Goal: Task Accomplishment & Management: Use online tool/utility

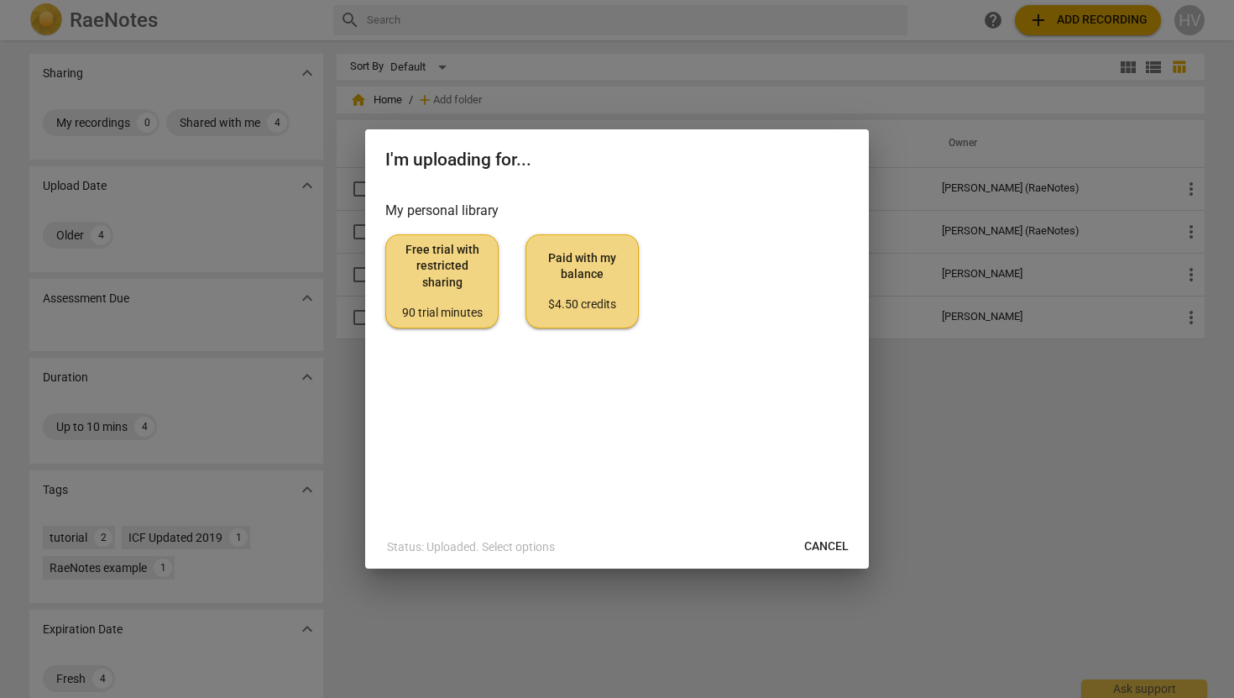
click at [688, 548] on span "Cancel" at bounding box center [826, 546] width 44 height 17
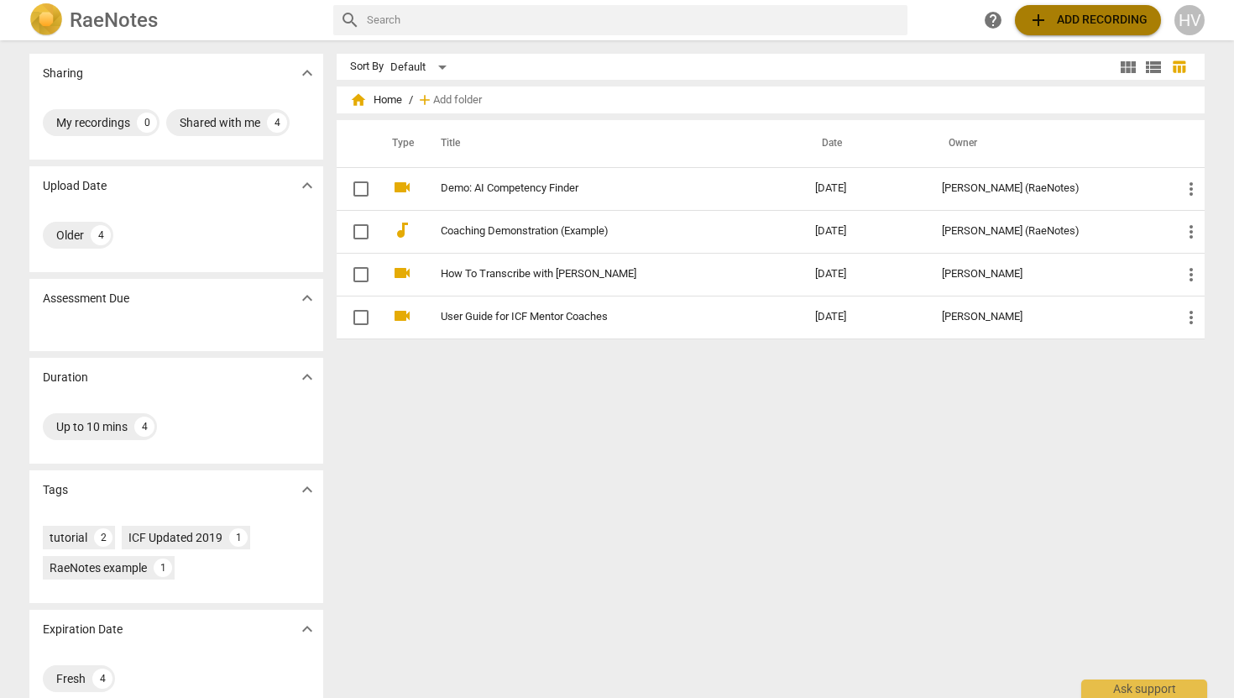
click at [688, 19] on span "add Add recording" at bounding box center [1087, 20] width 119 height 20
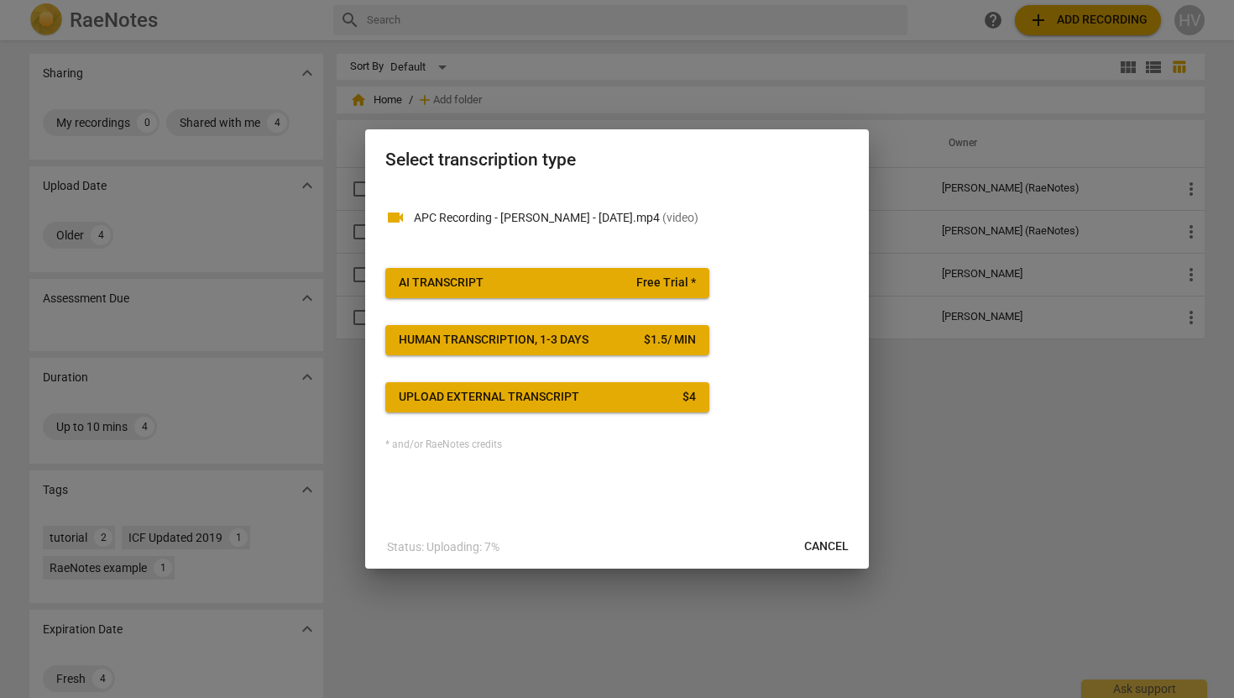
click at [688, 514] on div at bounding box center [617, 349] width 1234 height 698
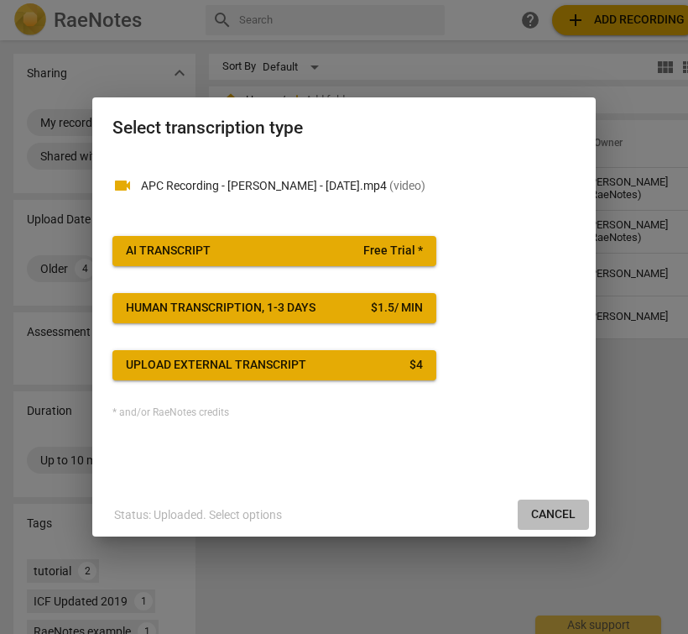
click at [557, 518] on span "Cancel" at bounding box center [553, 514] width 44 height 17
click at [257, 187] on p "APC Recording - [PERSON_NAME] - [DATE].mp4 ( video )" at bounding box center [358, 186] width 435 height 18
click at [222, 253] on span "AI Transcript Free Trial *" at bounding box center [274, 251] width 297 height 17
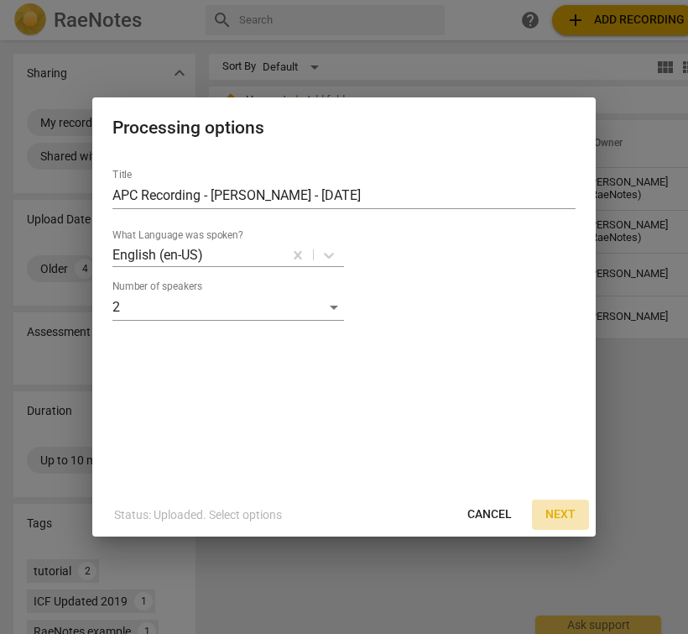
click at [558, 516] on span "Next" at bounding box center [561, 514] width 30 height 17
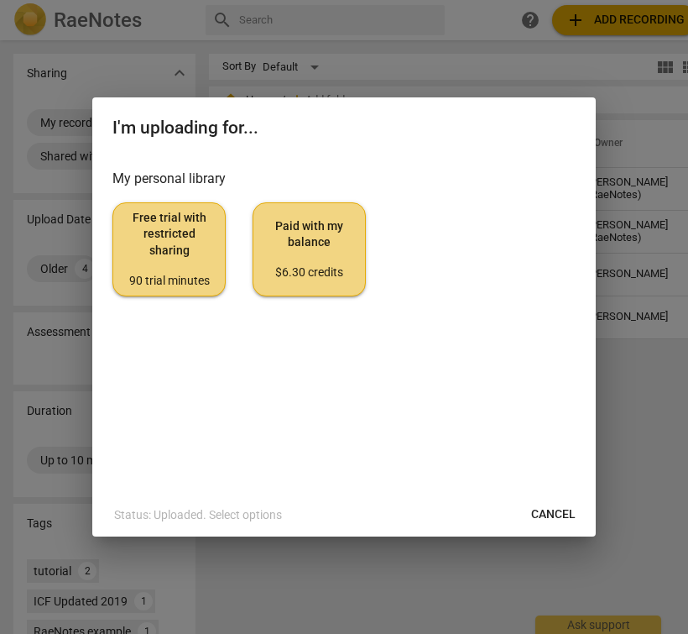
click at [144, 257] on span "Free trial with restricted sharing 90 trial minutes" at bounding box center [169, 249] width 85 height 79
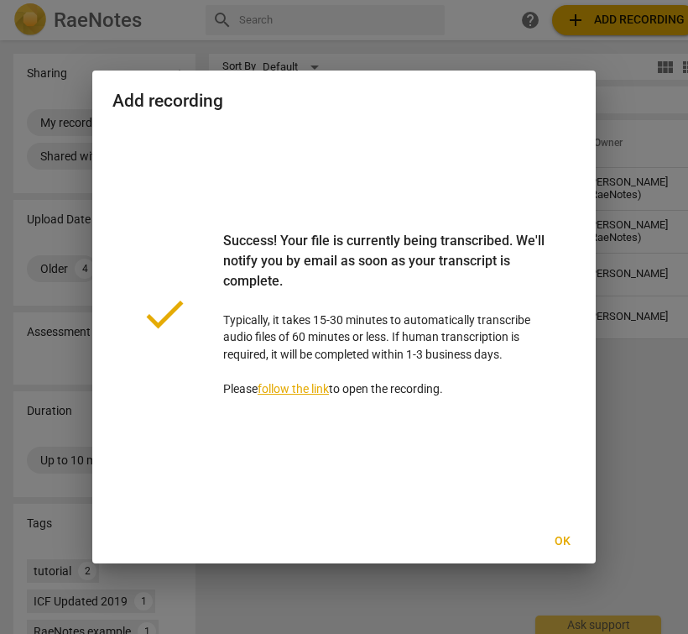
click at [570, 542] on span "Ok" at bounding box center [562, 541] width 27 height 17
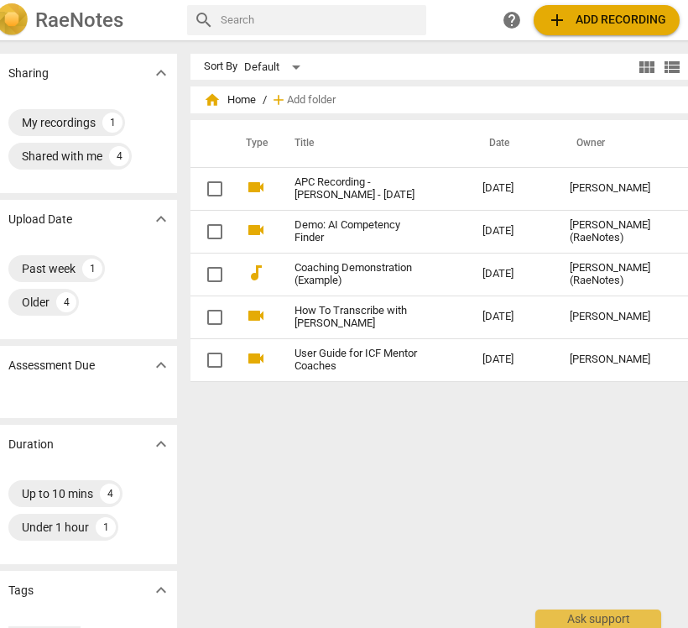
scroll to position [0, 17]
